Goal: Find specific page/section: Find specific page/section

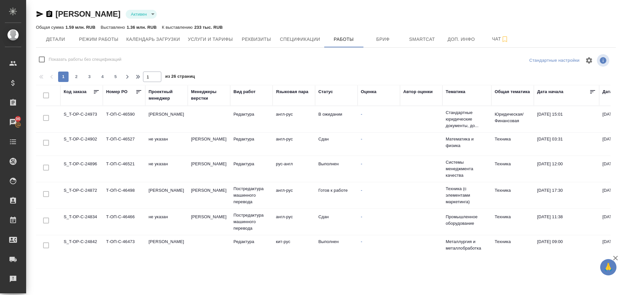
click at [13, 278] on div "Рекламации" at bounding box center [5, 279] width 16 height 10
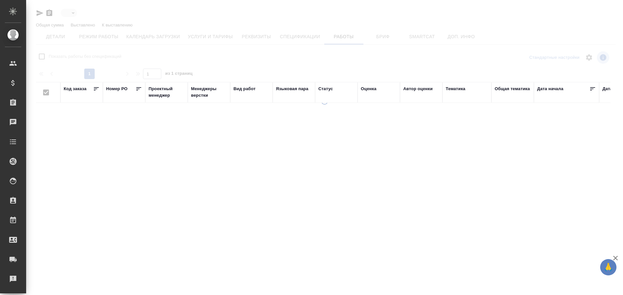
type input "active"
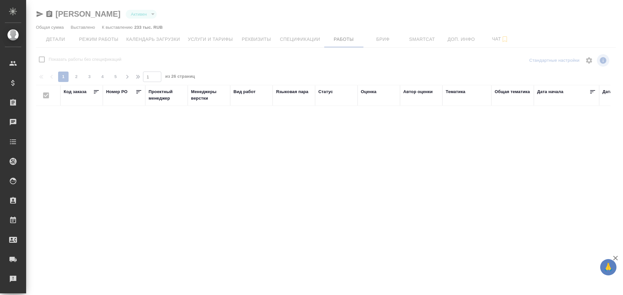
checkbox input "false"
